Goal: Information Seeking & Learning: Learn about a topic

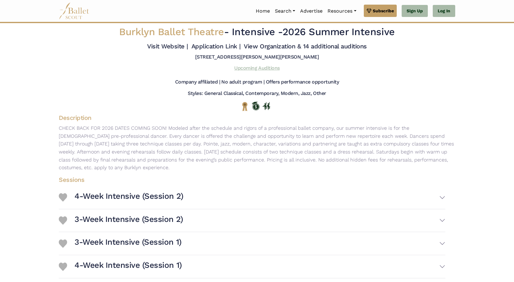
click at [248, 67] on link "Upcoming Auditions" at bounding box center [256, 68] width 45 height 6
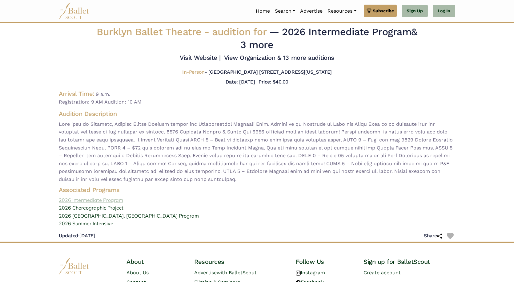
click at [95, 199] on link "2026 Intermediate Program" at bounding box center [257, 200] width 407 height 8
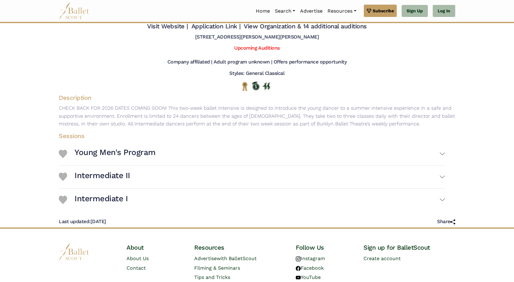
scroll to position [31, 0]
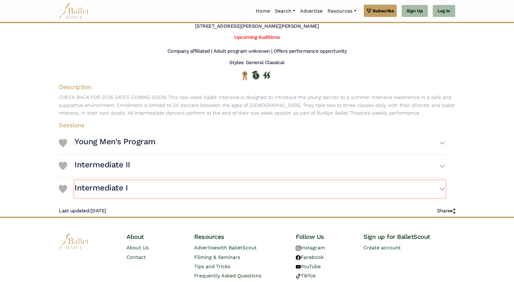
click at [443, 187] on button "Intermediate I" at bounding box center [260, 189] width 371 height 18
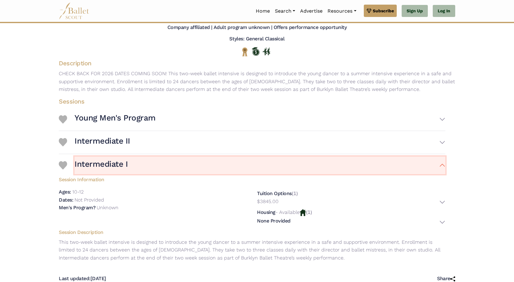
scroll to position [62, 0]
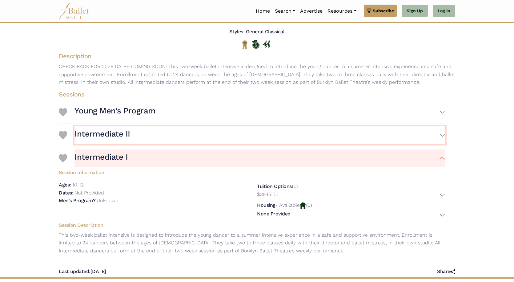
click at [117, 135] on h3 "Intermediate II" at bounding box center [103, 134] width 56 height 10
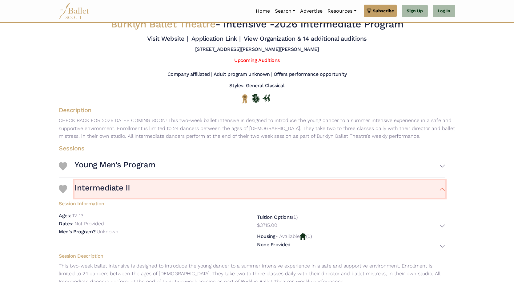
scroll to position [0, 0]
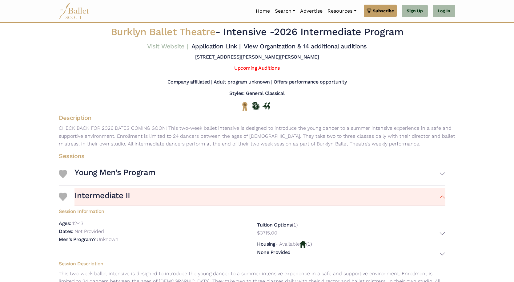
click at [176, 48] on link "Visit Website |" at bounding box center [167, 45] width 41 height 7
